Goal: Find specific page/section: Find specific page/section

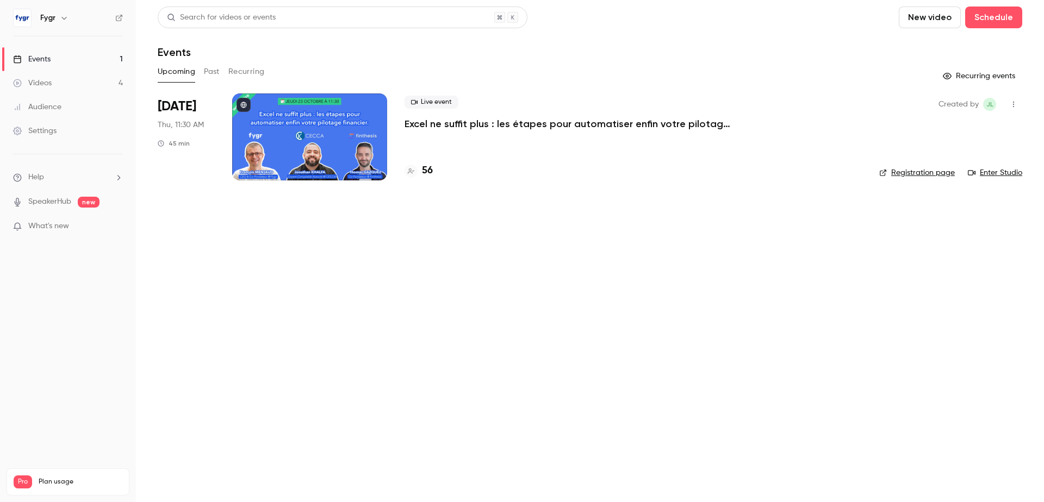
click at [497, 120] on p "Excel ne suffit plus : les étapes pour automatiser enfin votre pilotage financi…" at bounding box center [567, 123] width 326 height 13
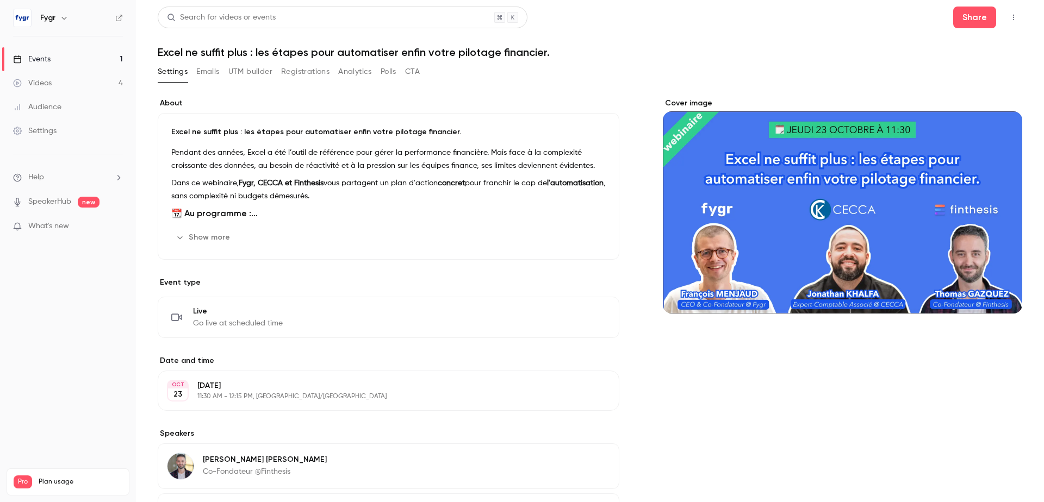
click at [414, 54] on h1 "Excel ne suffit plus : les étapes pour automatiser enfin votre pilotage financi…" at bounding box center [590, 52] width 864 height 13
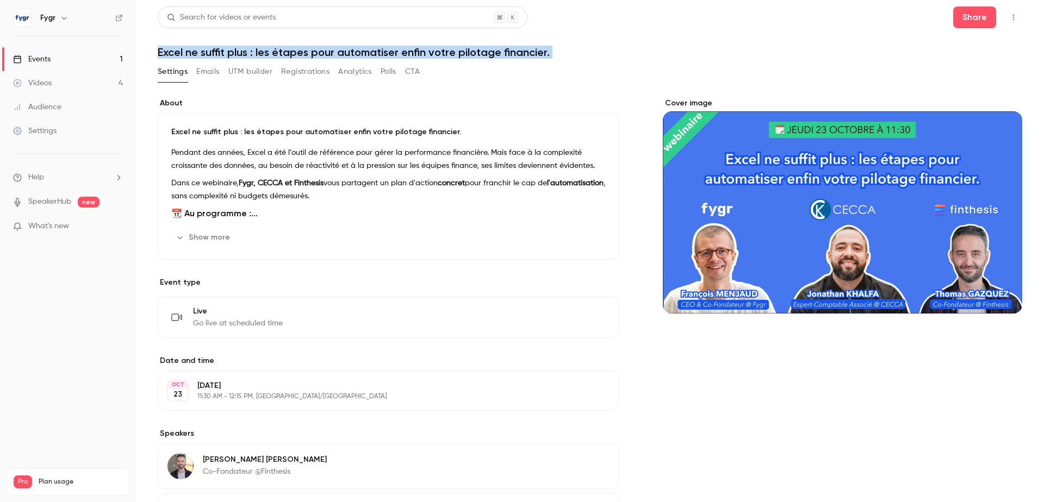
click at [414, 54] on h1 "Excel ne suffit plus : les étapes pour automatiser enfin votre pilotage financi…" at bounding box center [590, 52] width 864 height 13
copy div "Excel ne suffit plus : les étapes pour automatiser enfin votre pilotage financi…"
